Goal: Task Accomplishment & Management: Complete application form

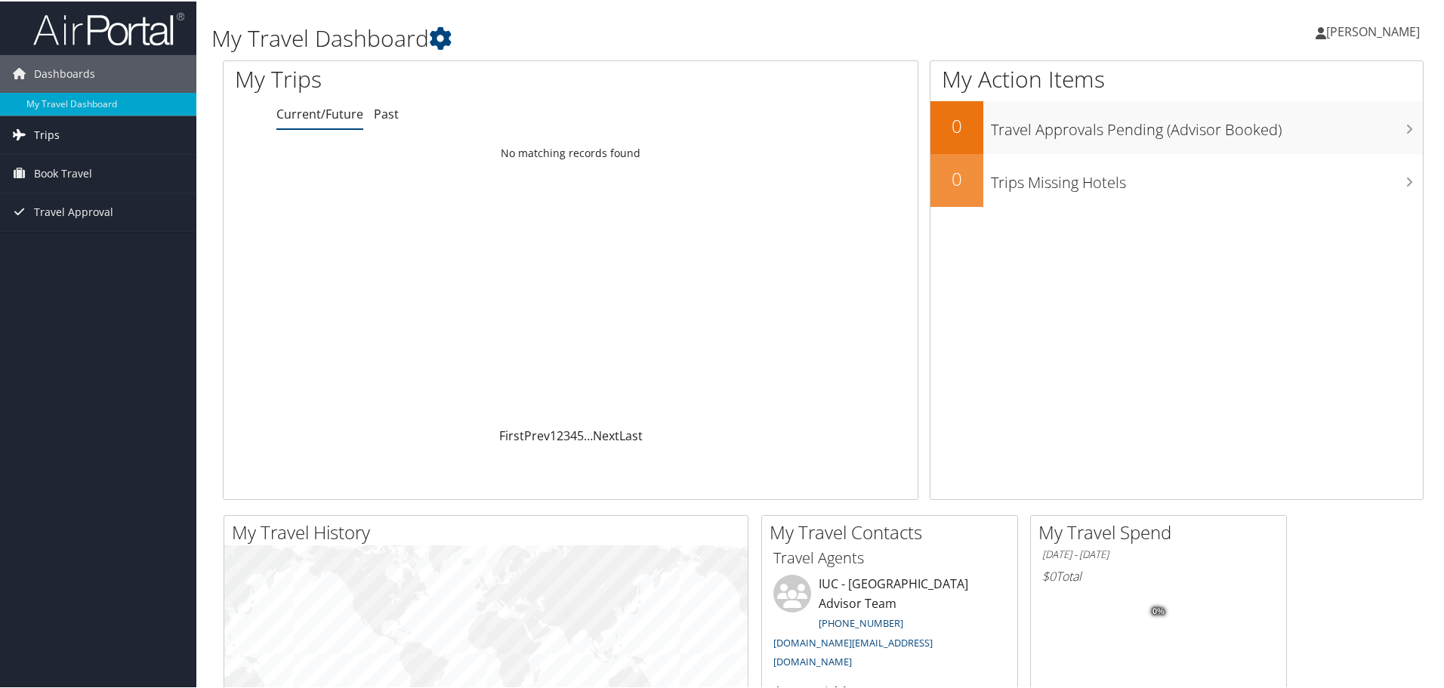
click at [61, 129] on link "Trips" at bounding box center [98, 134] width 196 height 38
click at [59, 168] on link "Current/Future Trips" at bounding box center [98, 164] width 196 height 23
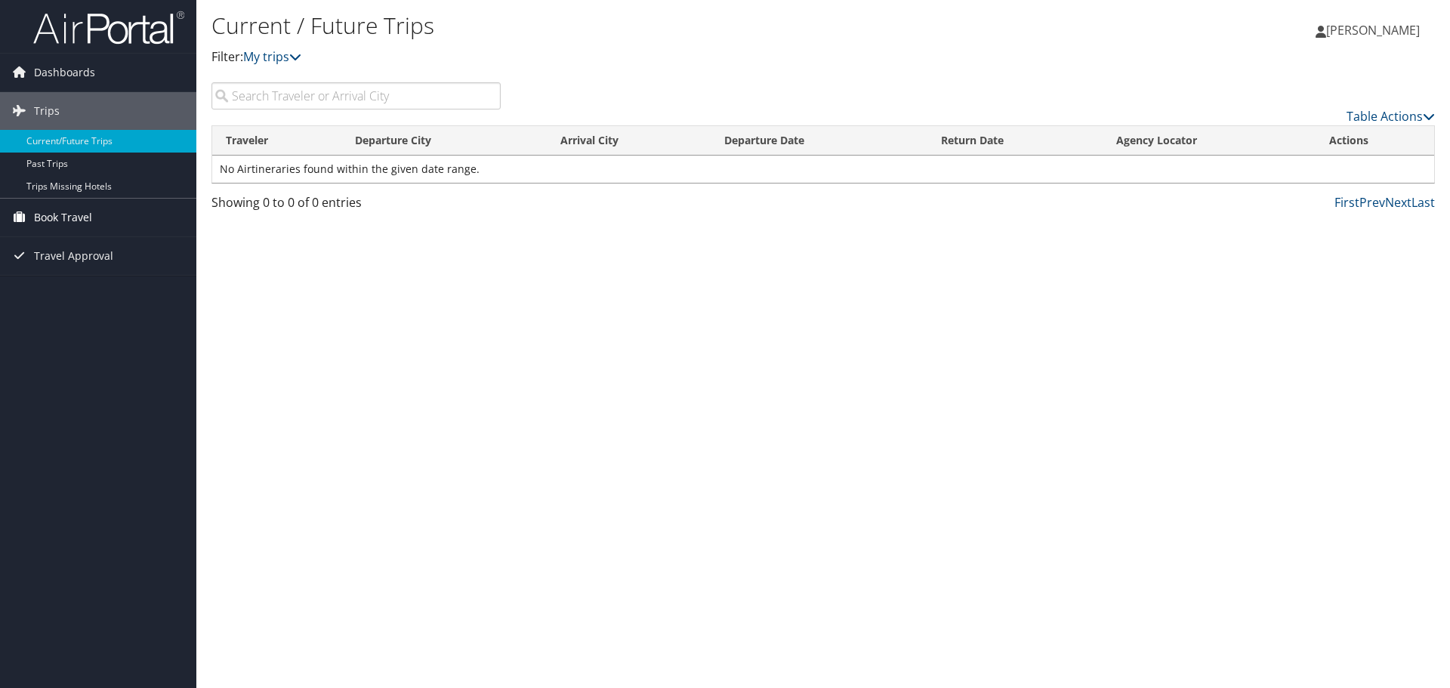
click at [79, 218] on span "Book Travel" at bounding box center [63, 218] width 58 height 38
click at [141, 250] on link "Agent Booking Request" at bounding box center [98, 247] width 196 height 23
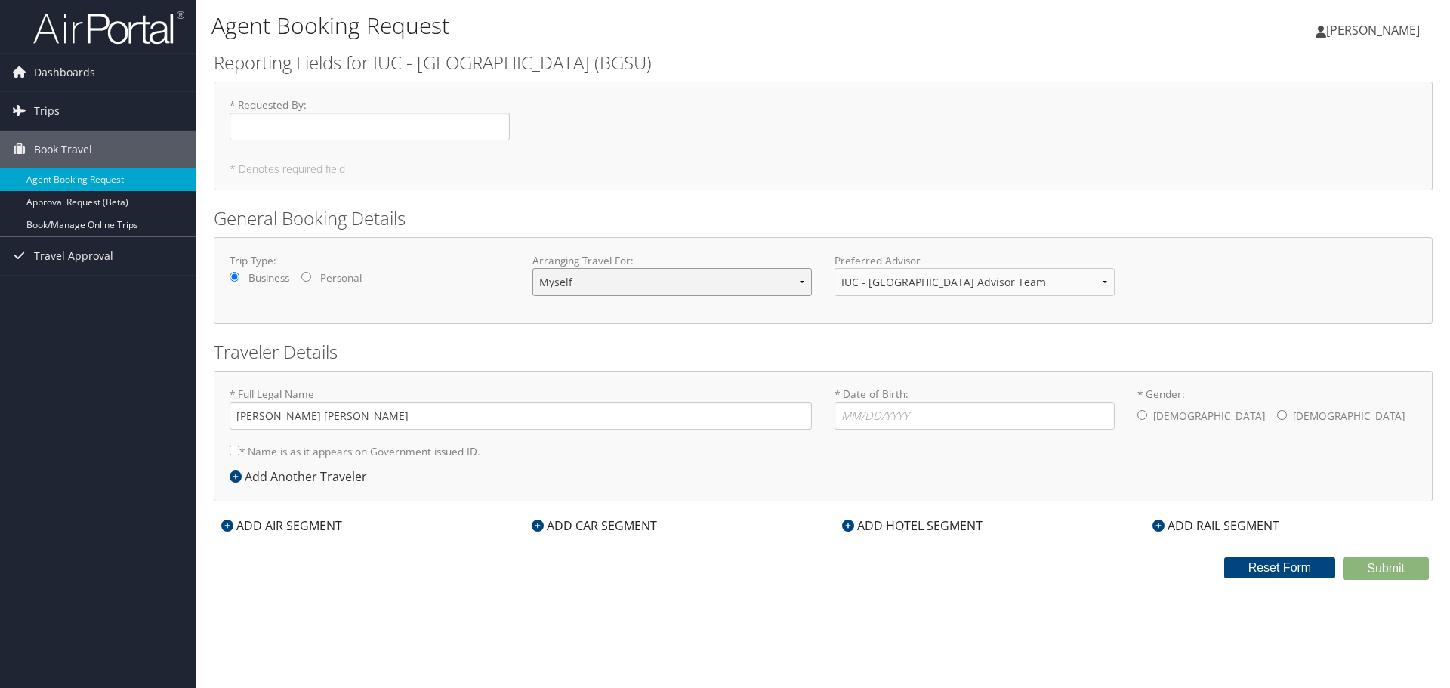
click at [651, 284] on select "Myself Another Traveler Guest Traveler" at bounding box center [673, 282] width 280 height 28
click at [461, 352] on h2 "Traveler Details" at bounding box center [823, 352] width 1219 height 26
click at [280, 122] on input "* Requested By : Required" at bounding box center [370, 127] width 280 height 28
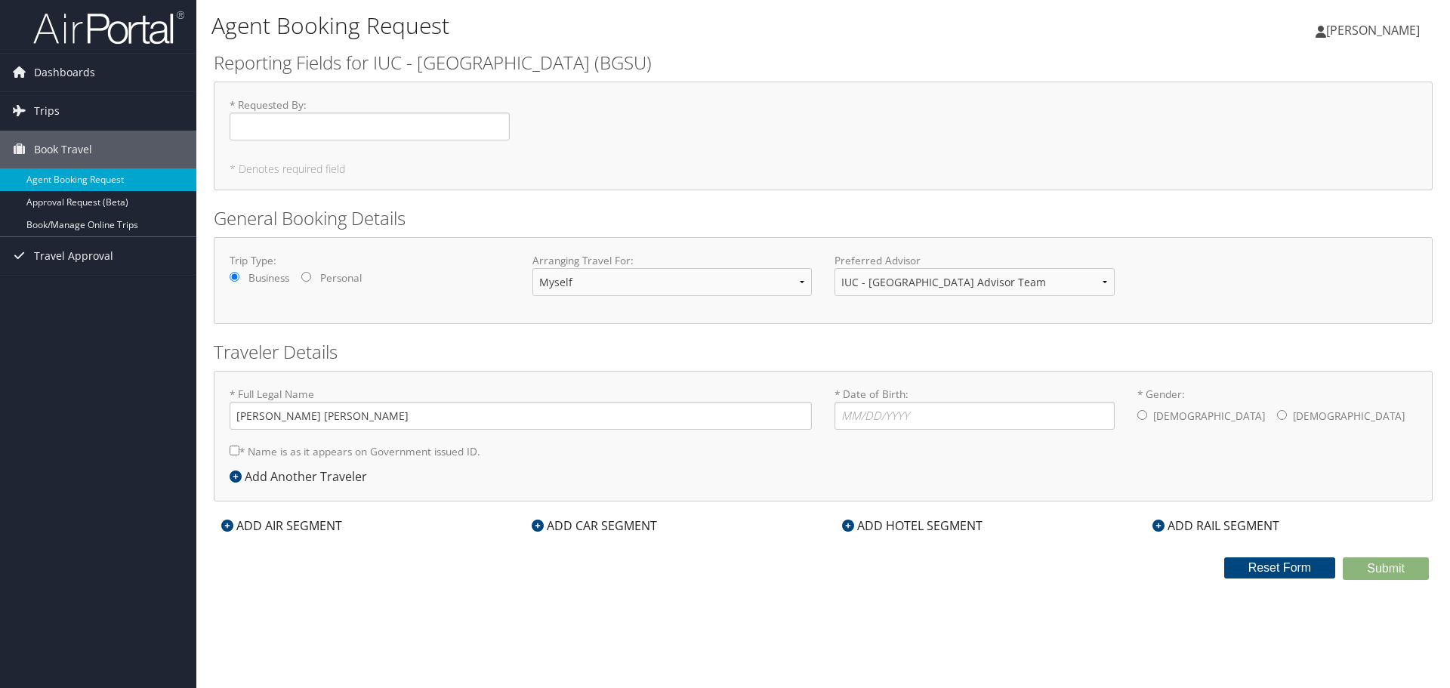
click at [315, 171] on h5 "* Denotes required field" at bounding box center [824, 169] width 1188 height 11
